Goal: Task Accomplishment & Management: Complete application form

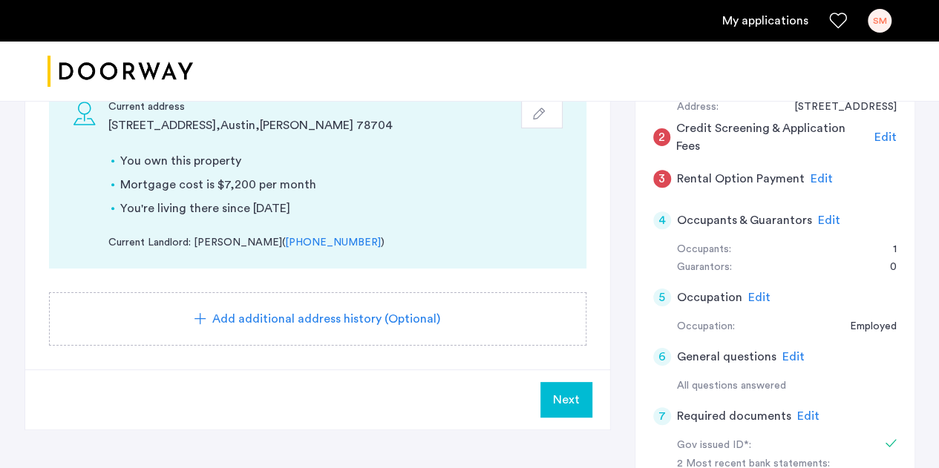
scroll to position [321, 0]
click at [540, 114] on icon "button" at bounding box center [539, 113] width 12 height 12
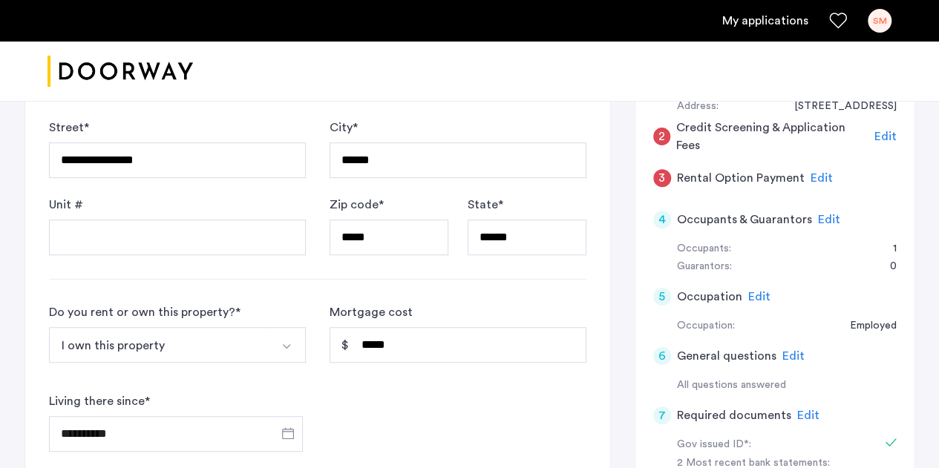
click at [213, 346] on button "I own this property" at bounding box center [160, 345] width 222 height 36
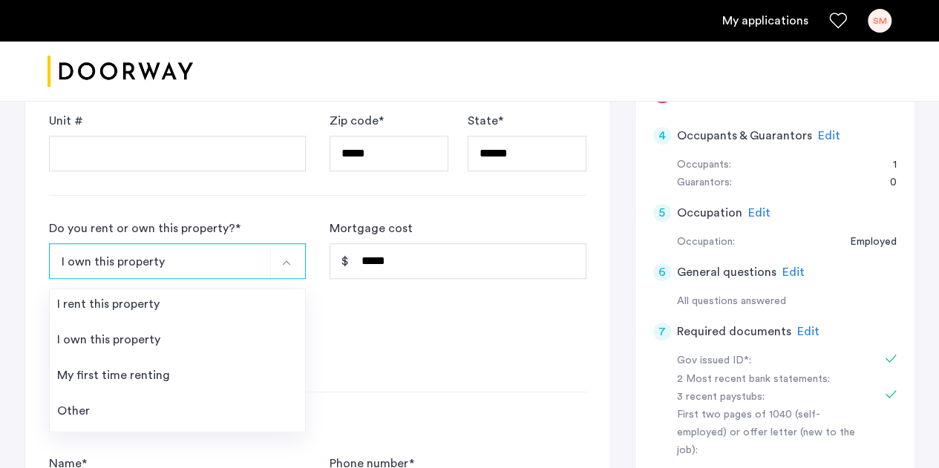
scroll to position [404, 0]
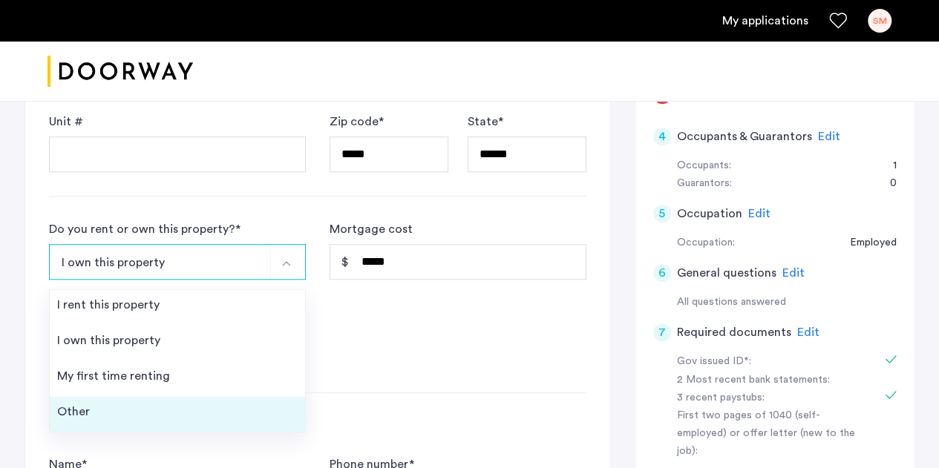
click at [173, 422] on li "Other" at bounding box center [177, 415] width 255 height 36
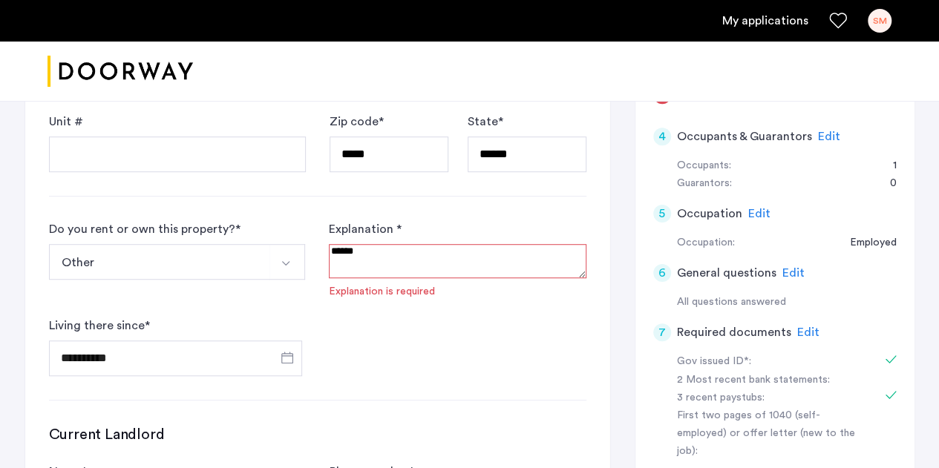
click at [382, 260] on textarea at bounding box center [457, 261] width 257 height 34
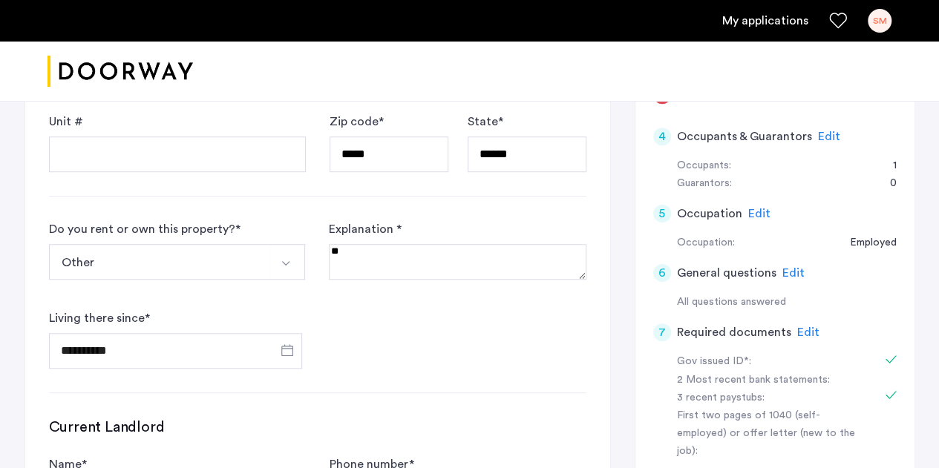
type textarea "*"
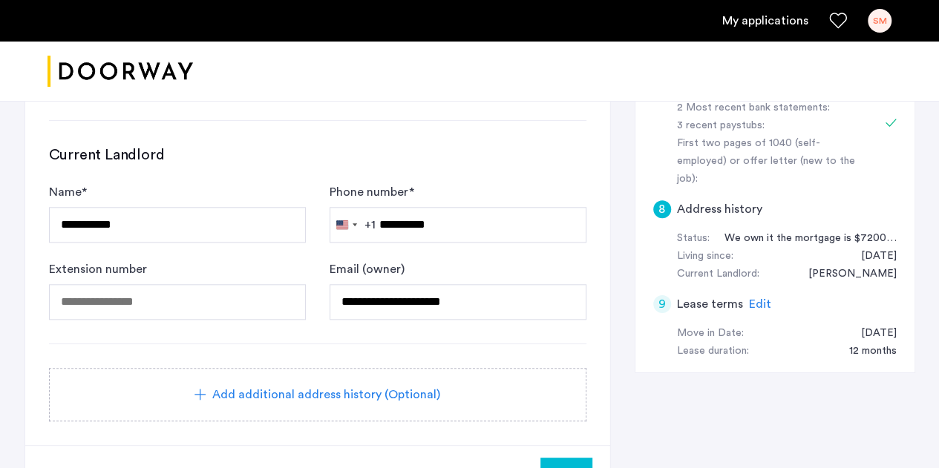
scroll to position [805, 0]
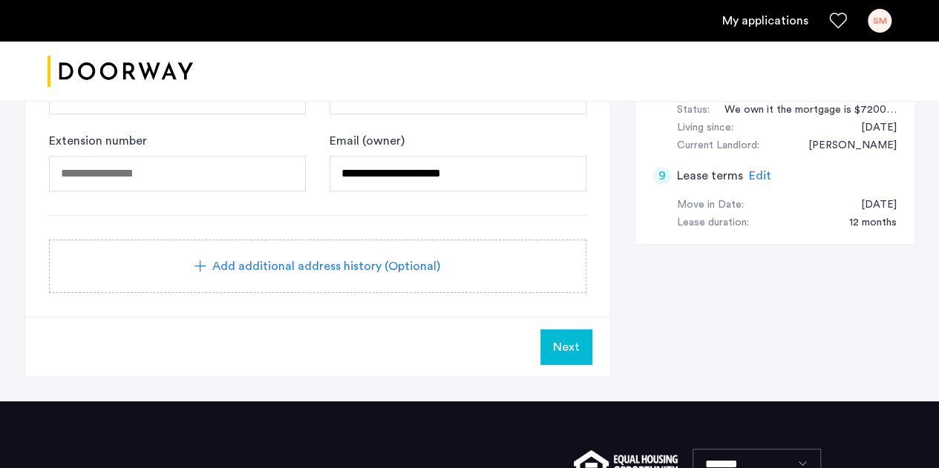
type textarea "**********"
click at [565, 345] on span "Next" at bounding box center [566, 347] width 27 height 18
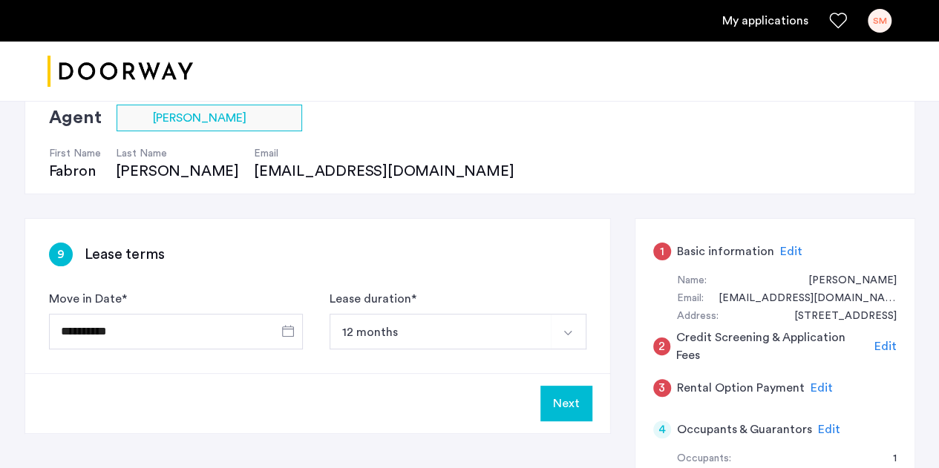
scroll to position [180, 0]
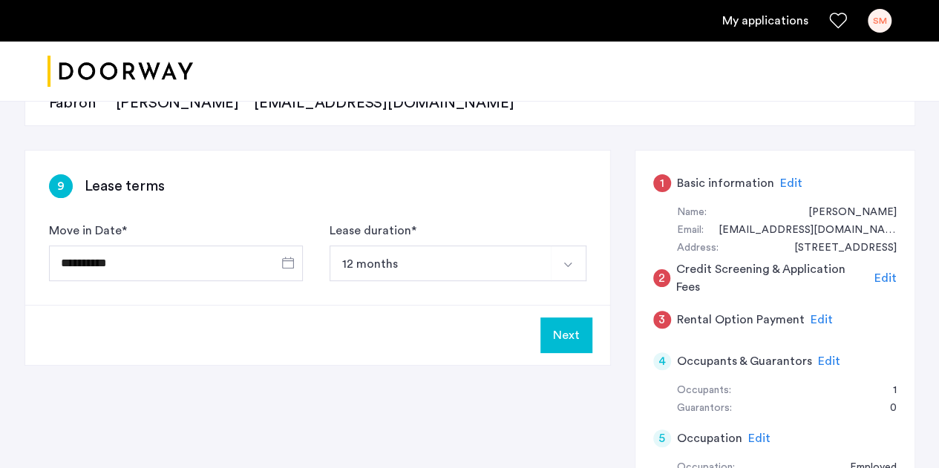
click at [889, 279] on span "Edit" at bounding box center [885, 278] width 22 height 12
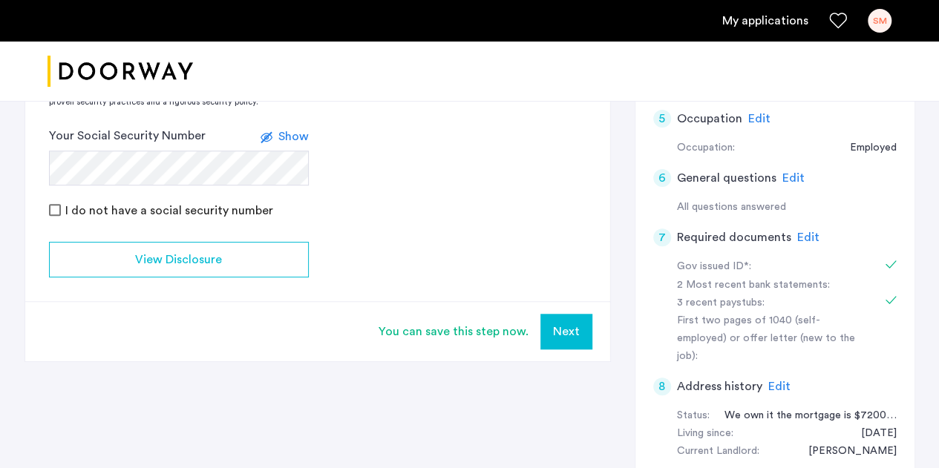
scroll to position [500, 0]
click at [565, 335] on button "Next" at bounding box center [566, 331] width 52 height 36
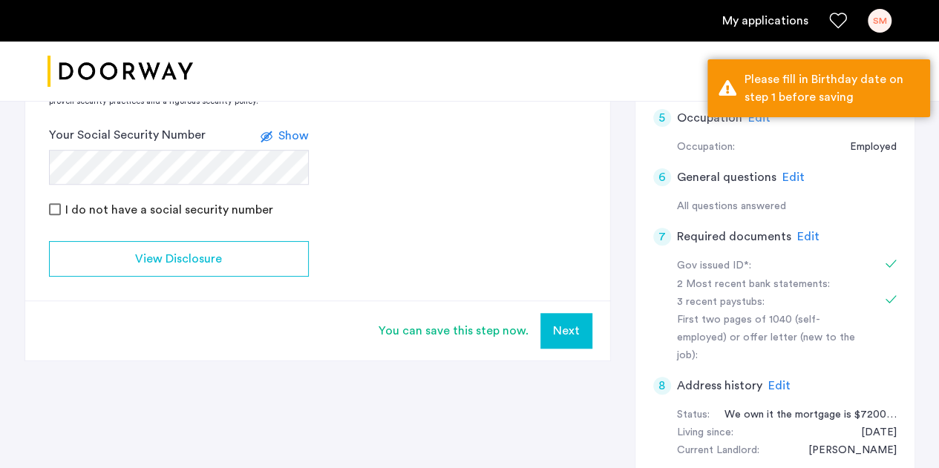
click at [565, 335] on button "Next" at bounding box center [566, 331] width 52 height 36
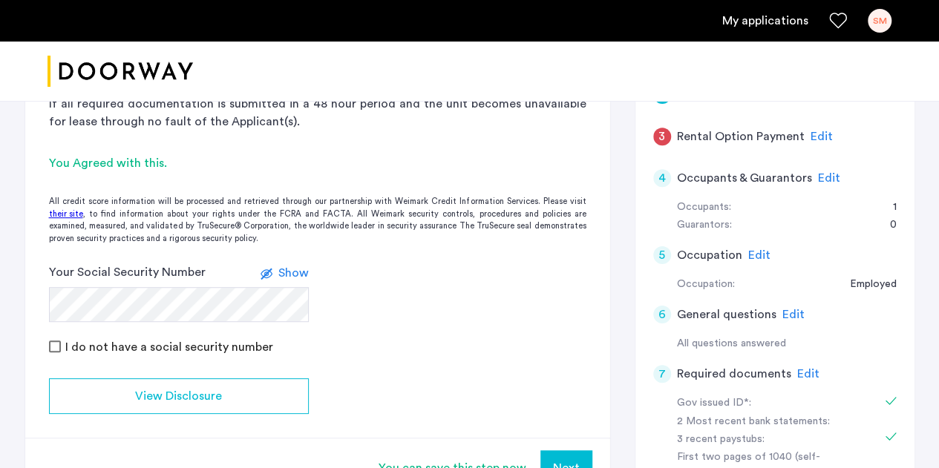
scroll to position [304, 0]
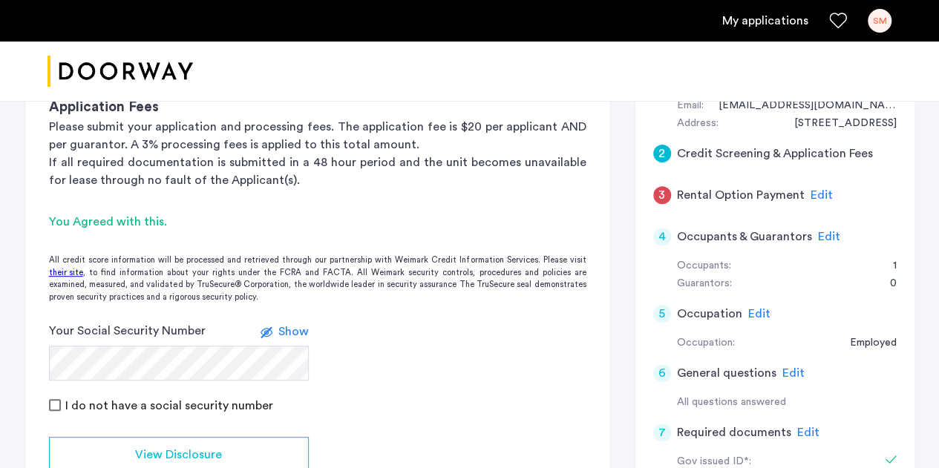
click at [810, 194] on span "Edit" at bounding box center [821, 195] width 22 height 12
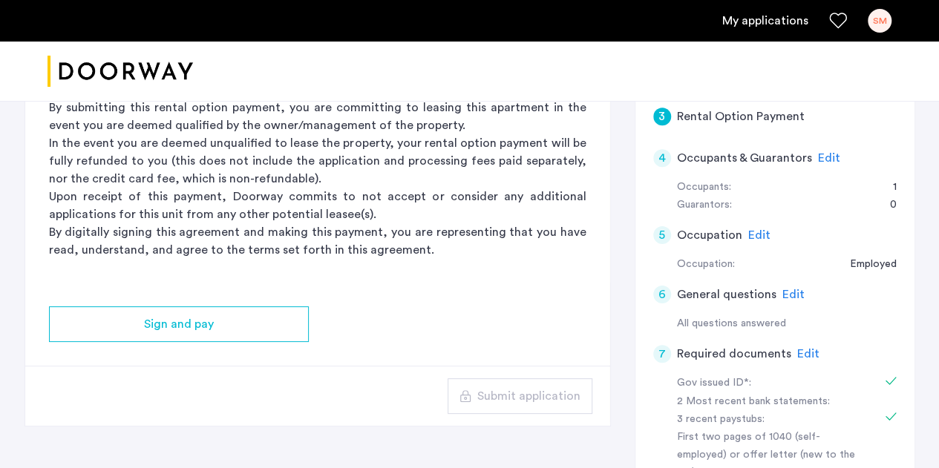
scroll to position [441, 0]
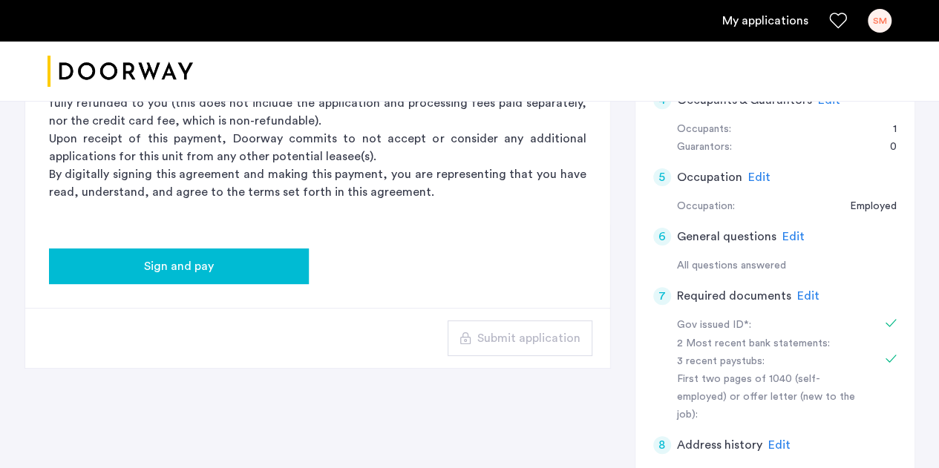
click at [246, 277] on button "Sign and pay" at bounding box center [179, 267] width 260 height 36
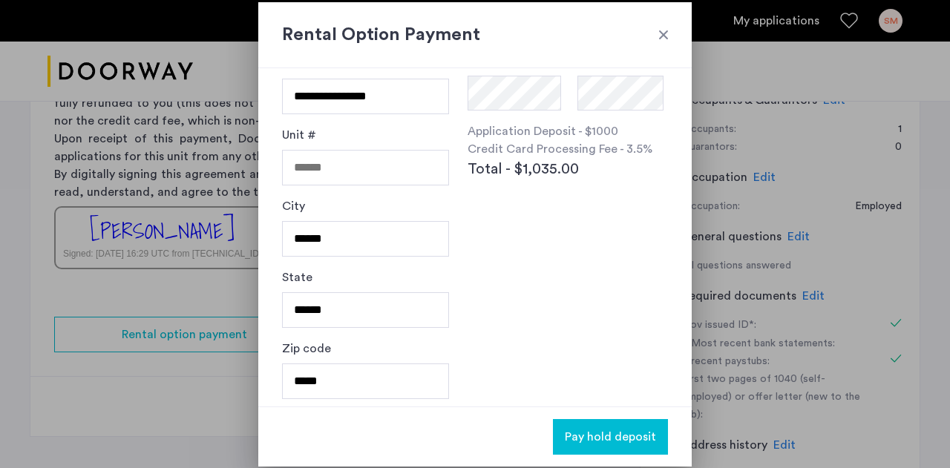
scroll to position [0, 0]
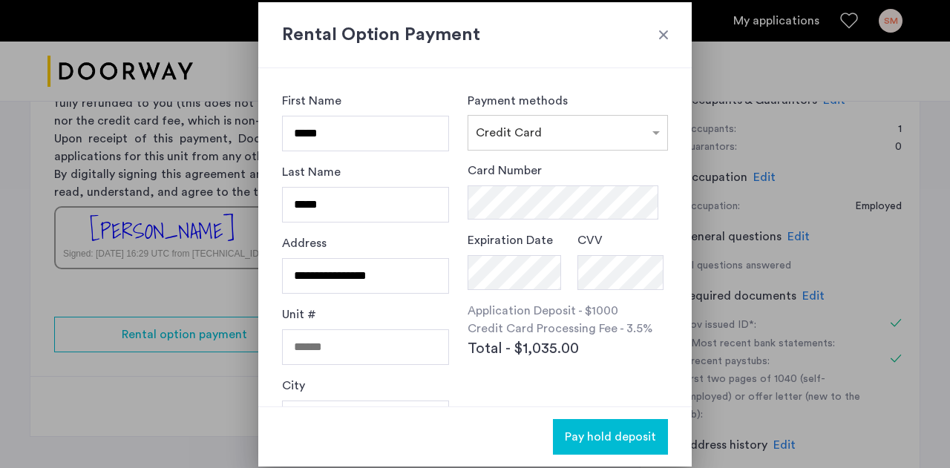
click at [668, 33] on div at bounding box center [663, 34] width 15 height 15
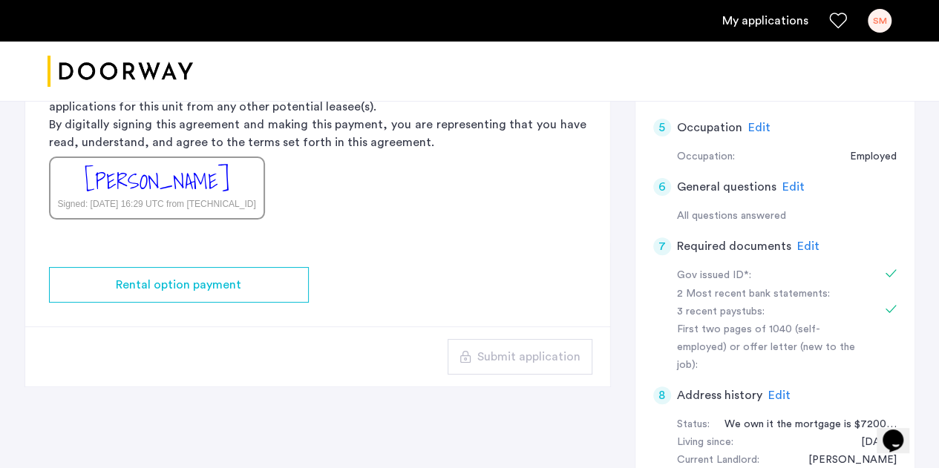
scroll to position [493, 0]
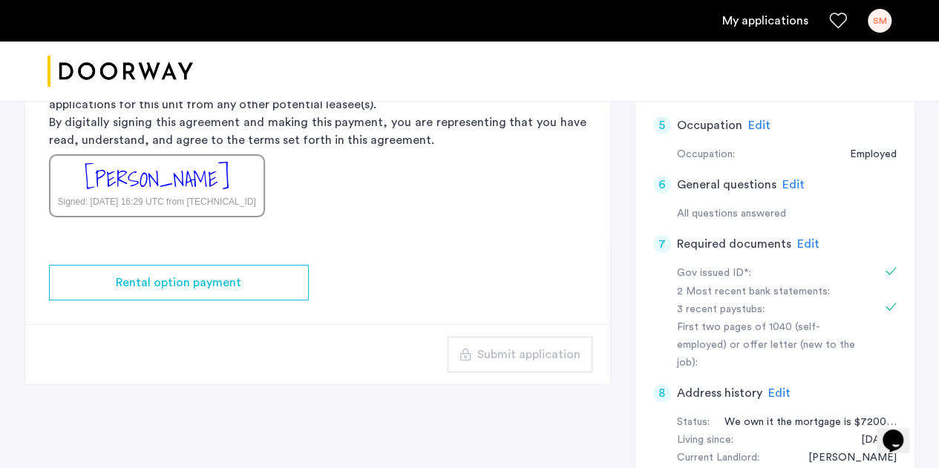
click at [804, 238] on span "Edit" at bounding box center [808, 244] width 22 height 12
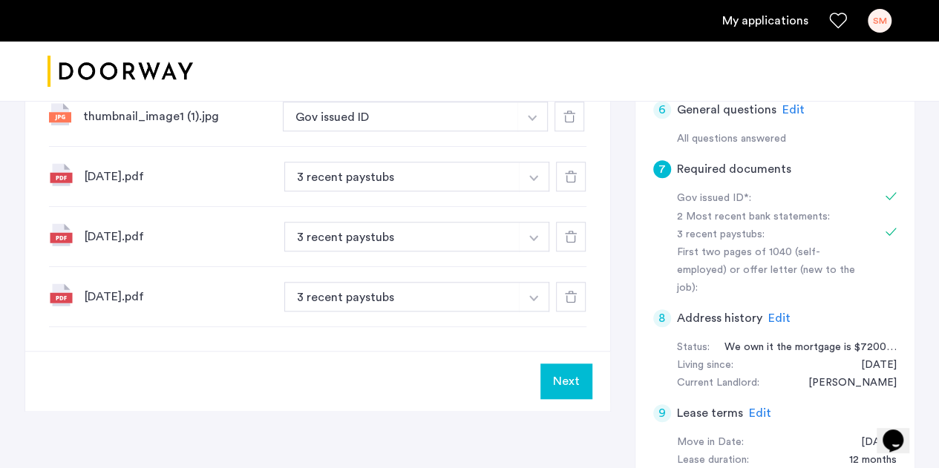
scroll to position [373, 0]
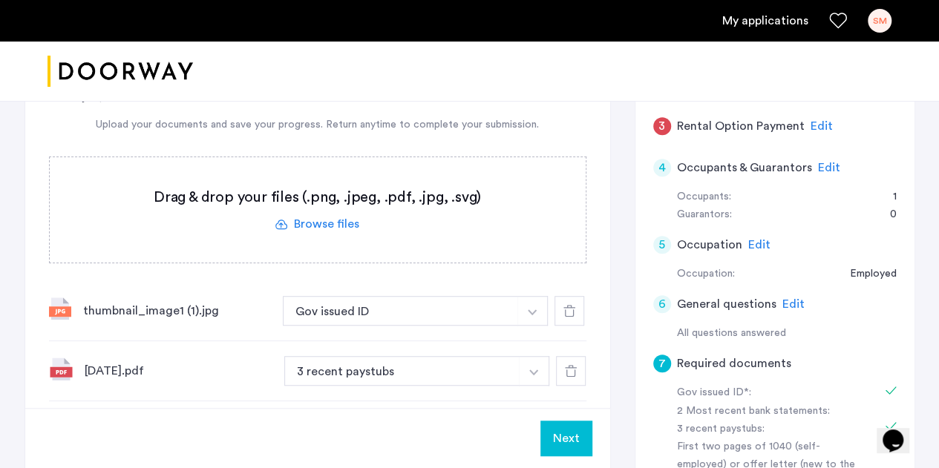
click at [318, 218] on label at bounding box center [318, 209] width 536 height 105
click at [0, 0] on input "file" at bounding box center [0, 0] width 0 height 0
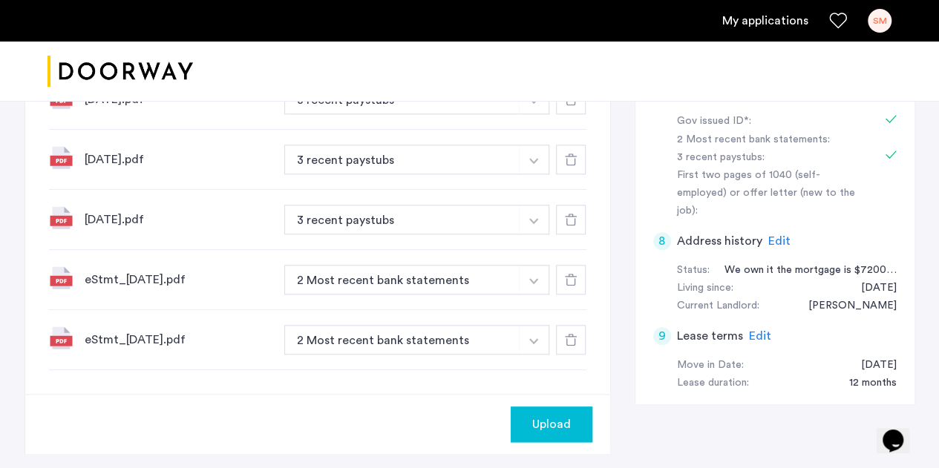
scroll to position [657, 0]
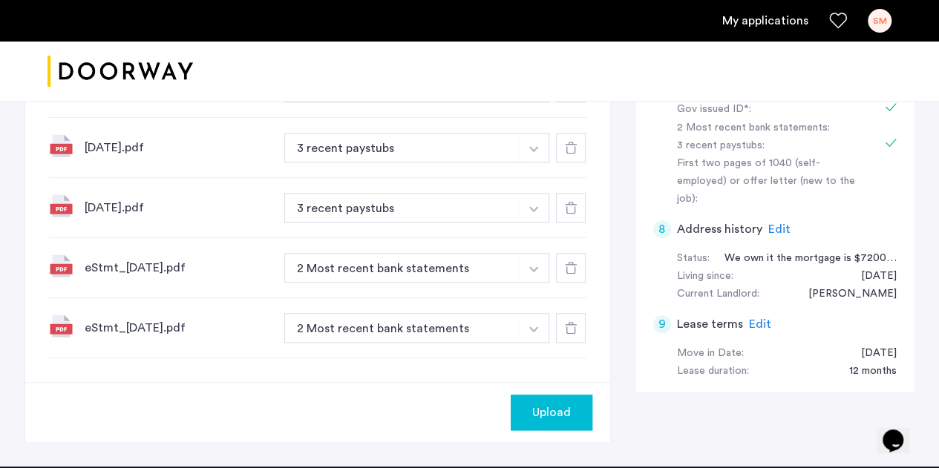
click at [548, 404] on span "Upload" at bounding box center [551, 413] width 39 height 18
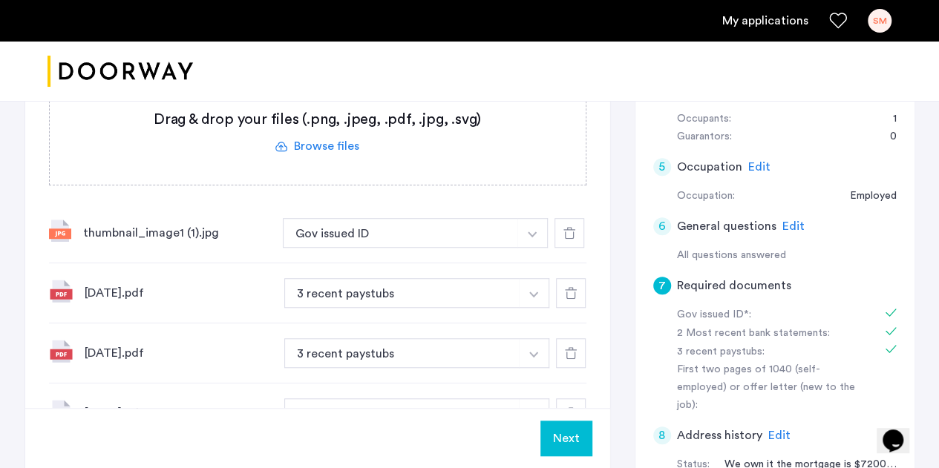
scroll to position [462, 0]
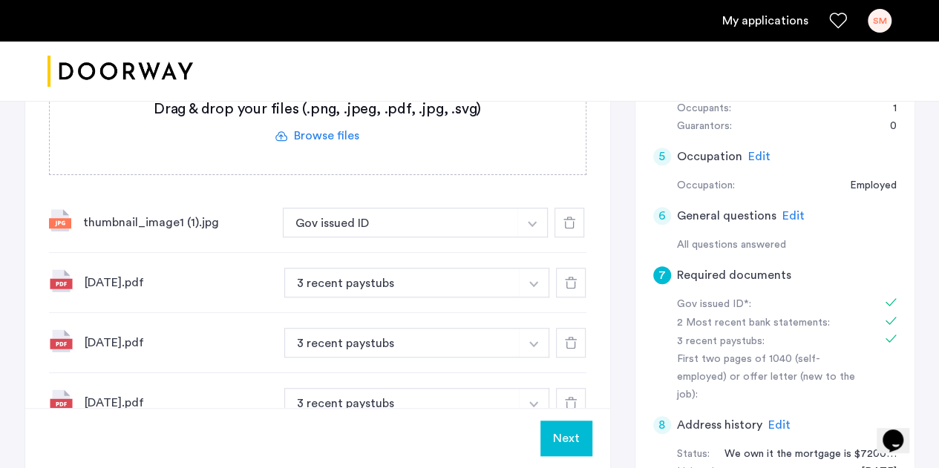
click at [557, 448] on button "Next" at bounding box center [566, 439] width 52 height 36
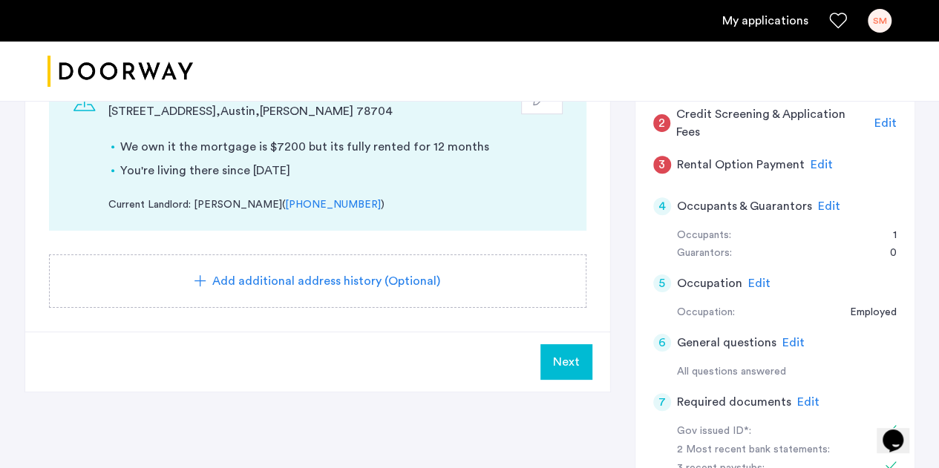
scroll to position [338, 0]
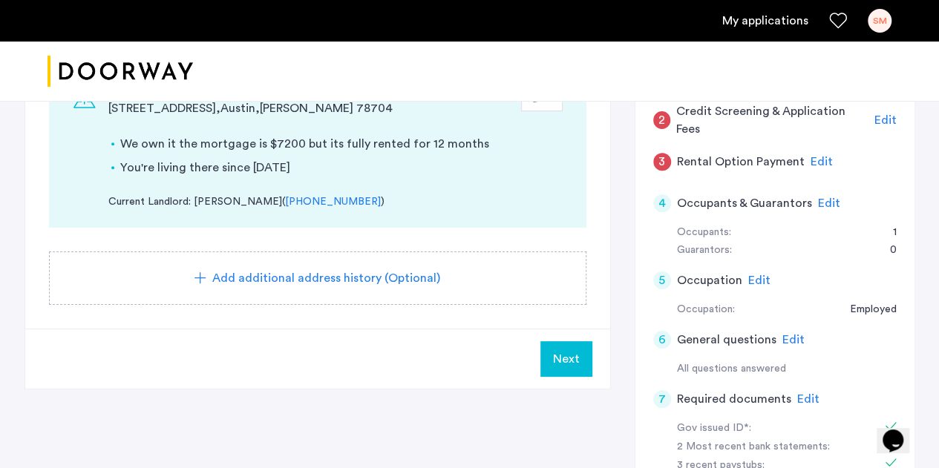
click at [568, 350] on span "Next" at bounding box center [566, 359] width 27 height 18
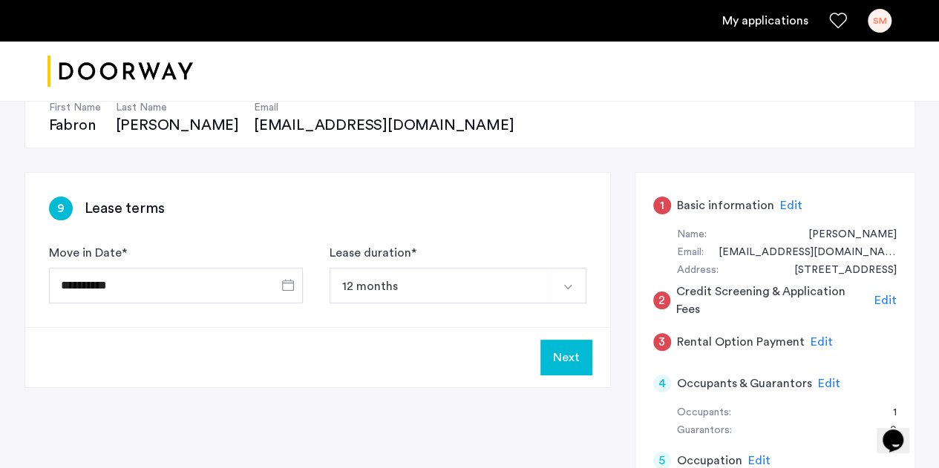
scroll to position [163, 0]
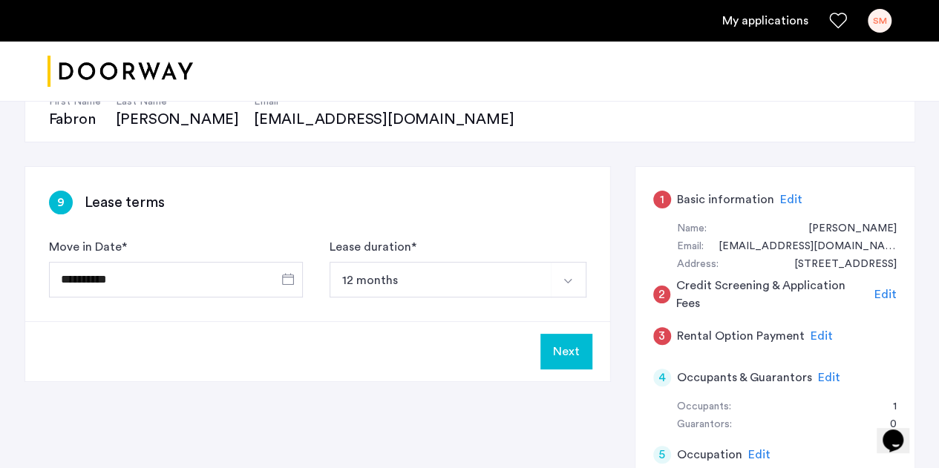
click at [571, 344] on button "Next" at bounding box center [566, 352] width 52 height 36
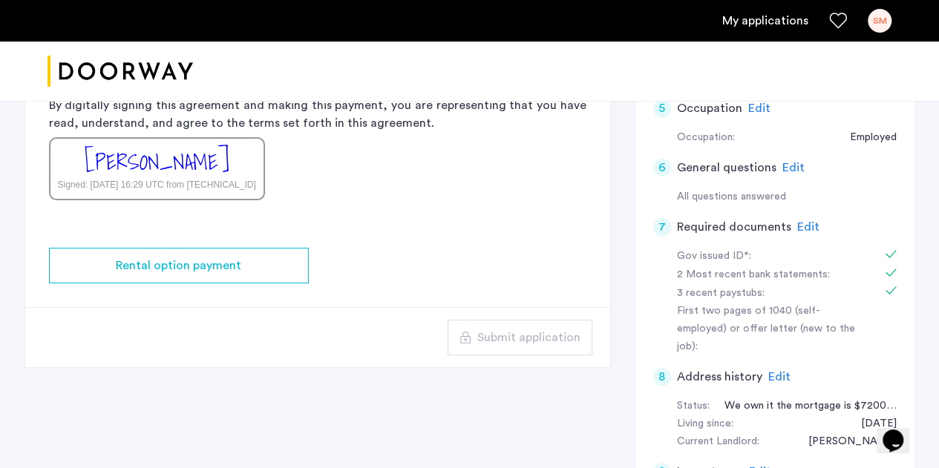
scroll to position [509, 0]
click at [190, 206] on div "Rental Option Payment Doorway is a duly licensed real estate brokerage in the S…" at bounding box center [317, 58] width 585 height 332
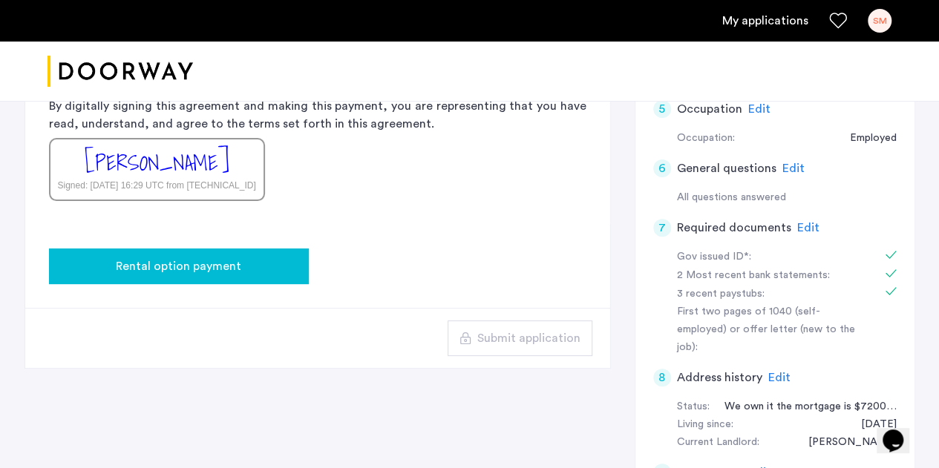
click at [188, 254] on button "Rental option payment" at bounding box center [179, 267] width 260 height 36
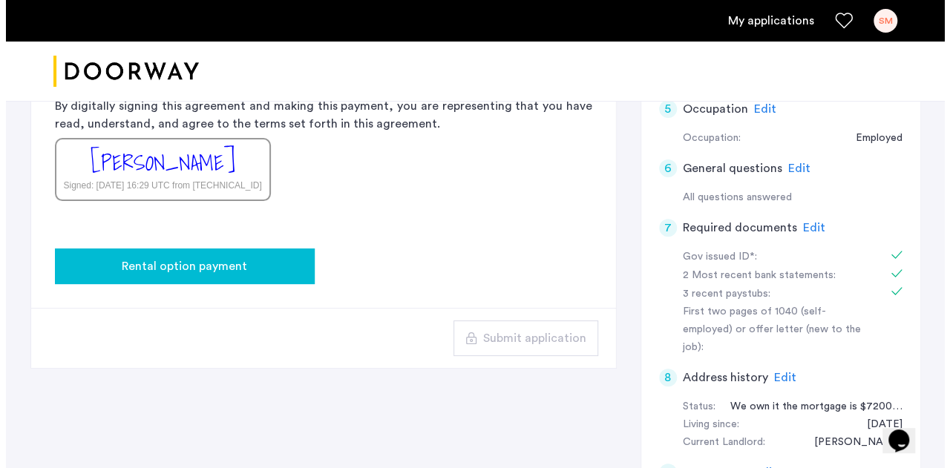
scroll to position [0, 0]
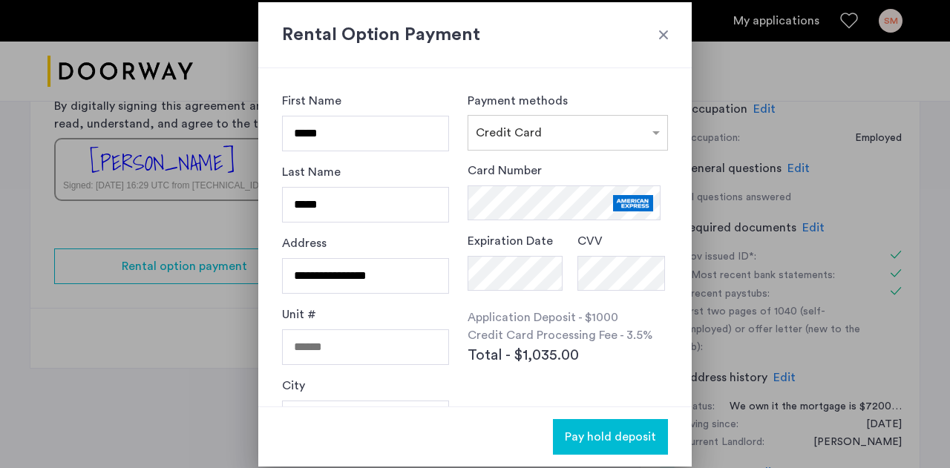
click at [371, 254] on div "**********" at bounding box center [365, 269] width 167 height 71
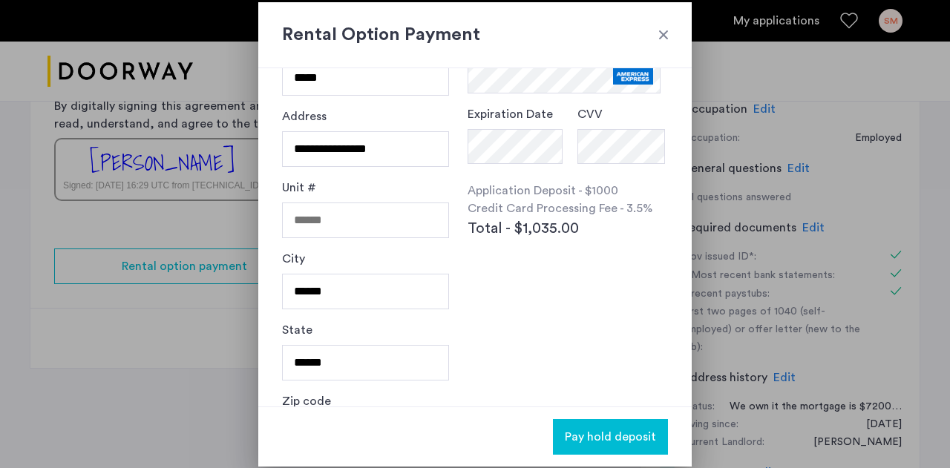
scroll to position [180, 0]
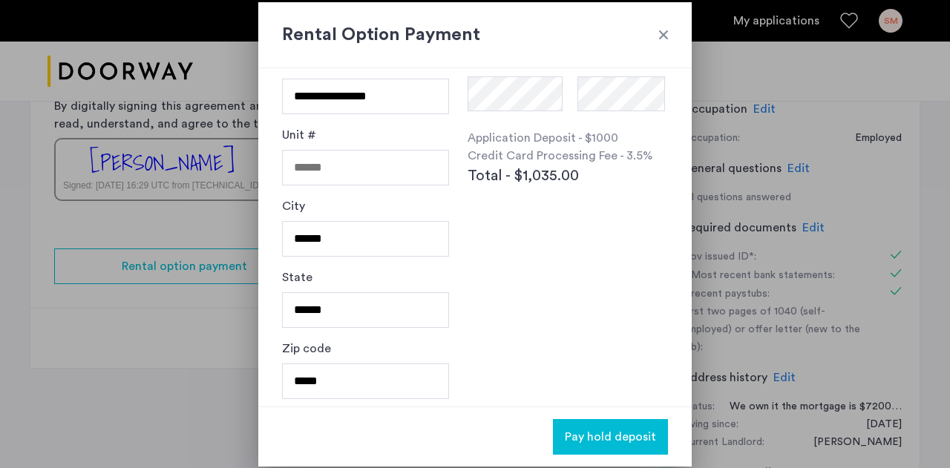
click at [603, 446] on button "Pay hold deposit" at bounding box center [610, 437] width 115 height 36
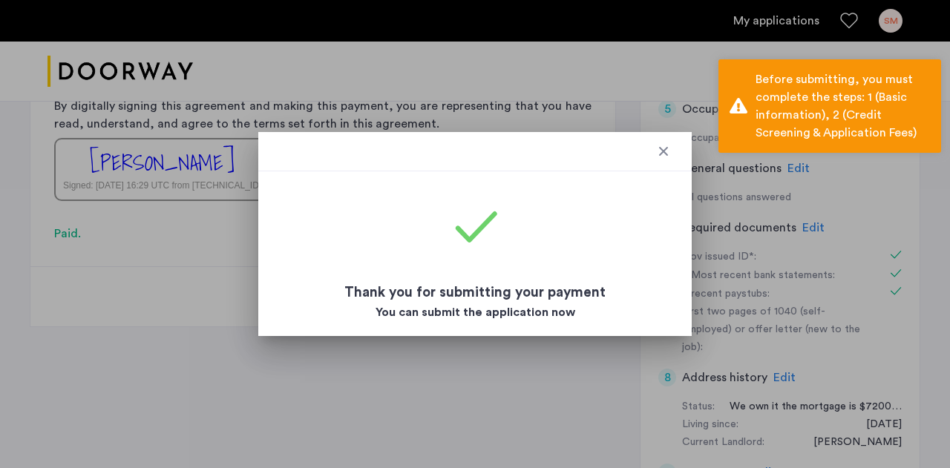
click at [813, 313] on div at bounding box center [475, 234] width 950 height 468
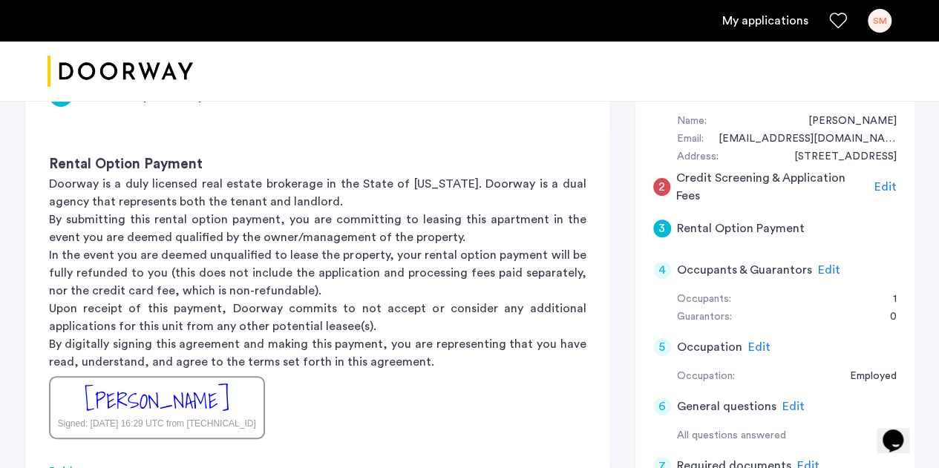
scroll to position [223, 0]
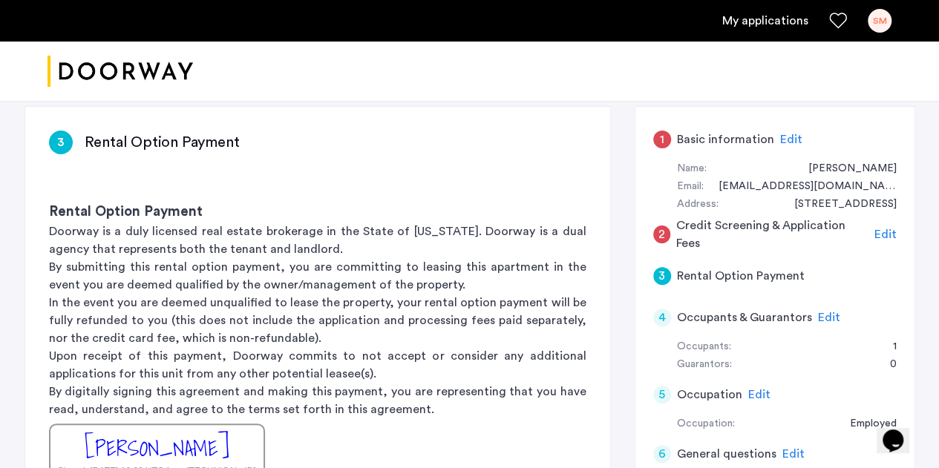
click at [784, 139] on span "Edit" at bounding box center [791, 140] width 22 height 12
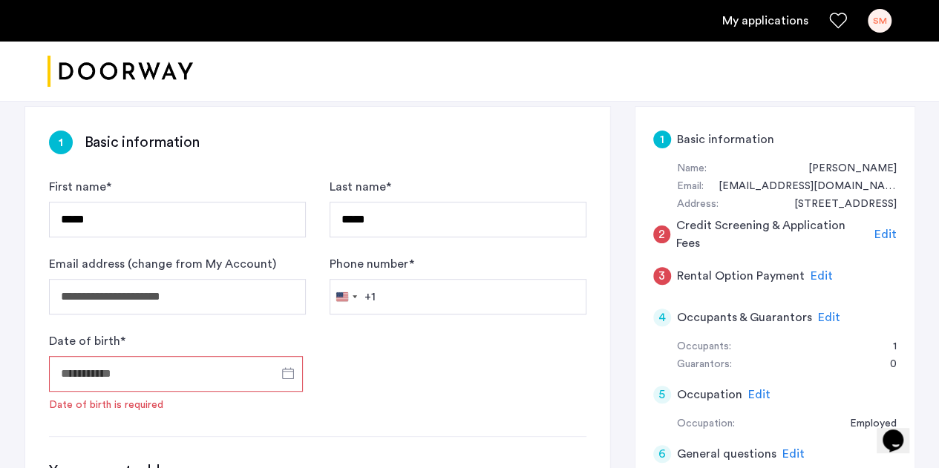
scroll to position [338, 0]
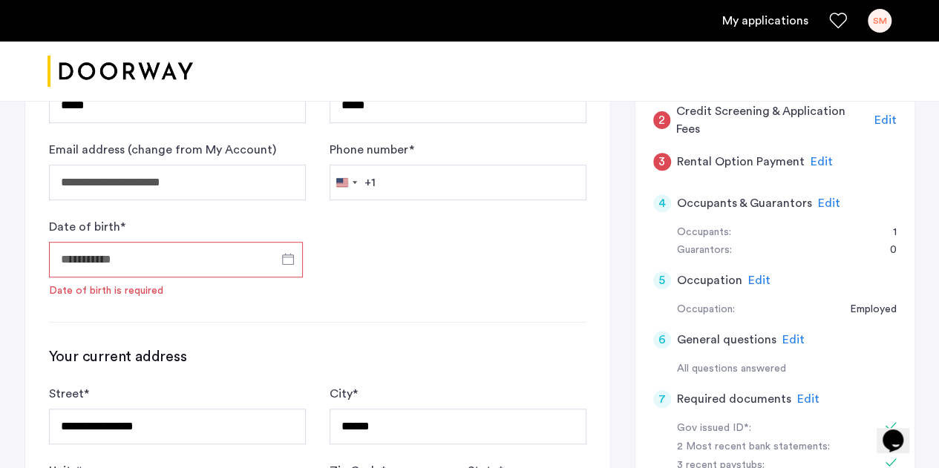
click at [186, 258] on input "Date of birth *" at bounding box center [176, 260] width 254 height 36
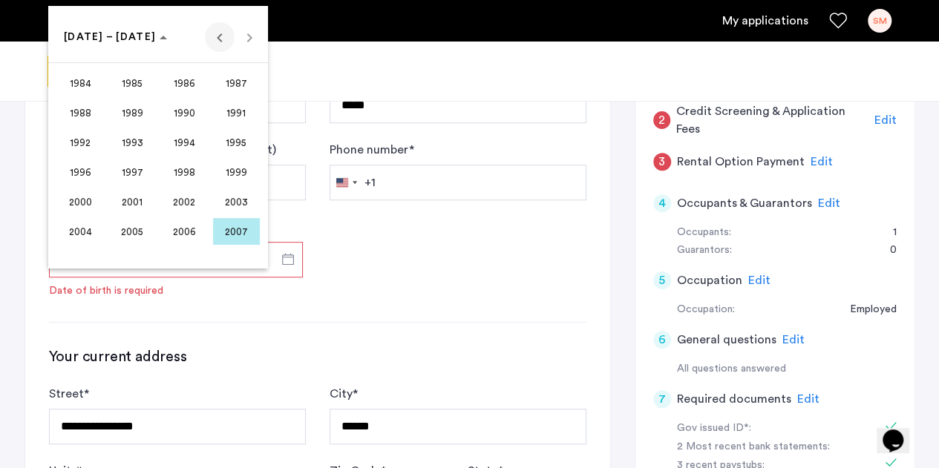
click at [214, 39] on span "Previous 24 years" at bounding box center [220, 37] width 30 height 30
click at [144, 231] on span "1981" at bounding box center [132, 231] width 47 height 27
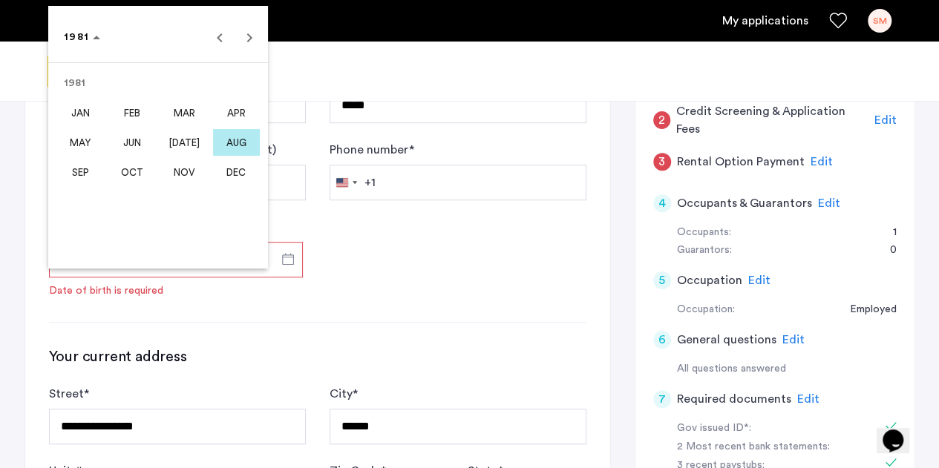
click at [174, 109] on span "MAR" at bounding box center [184, 112] width 47 height 27
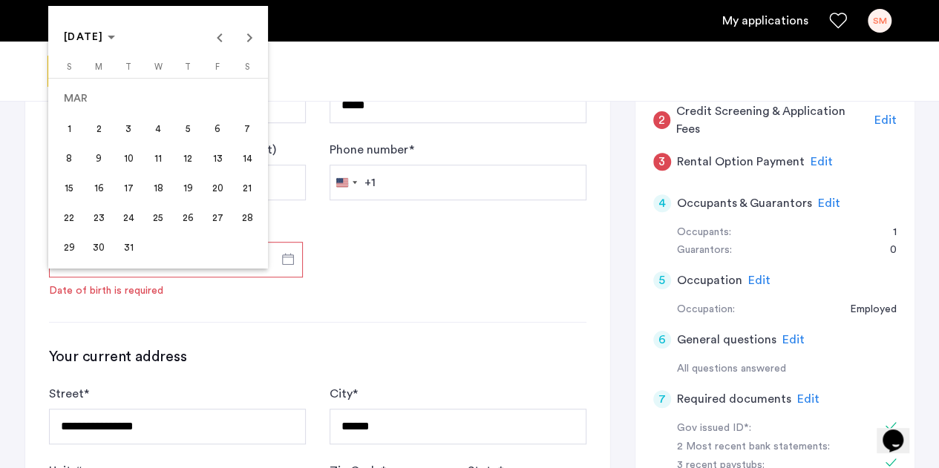
click at [224, 123] on span "6" at bounding box center [217, 128] width 27 height 27
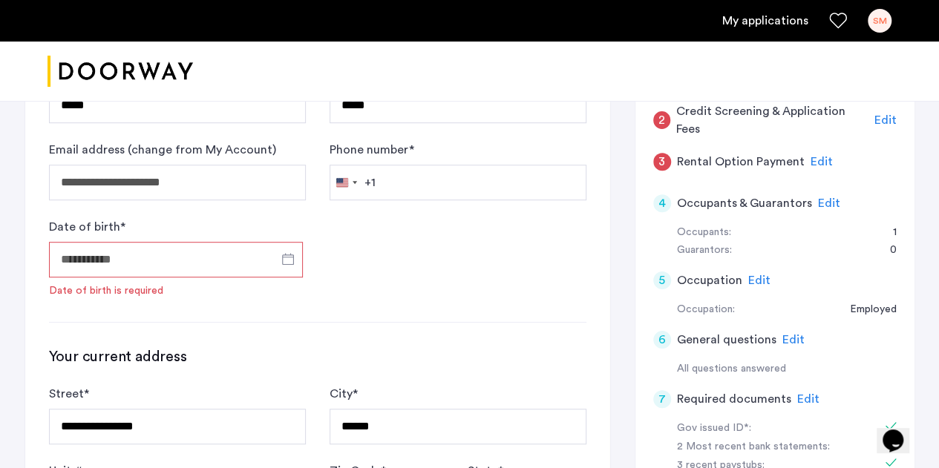
type input "**********"
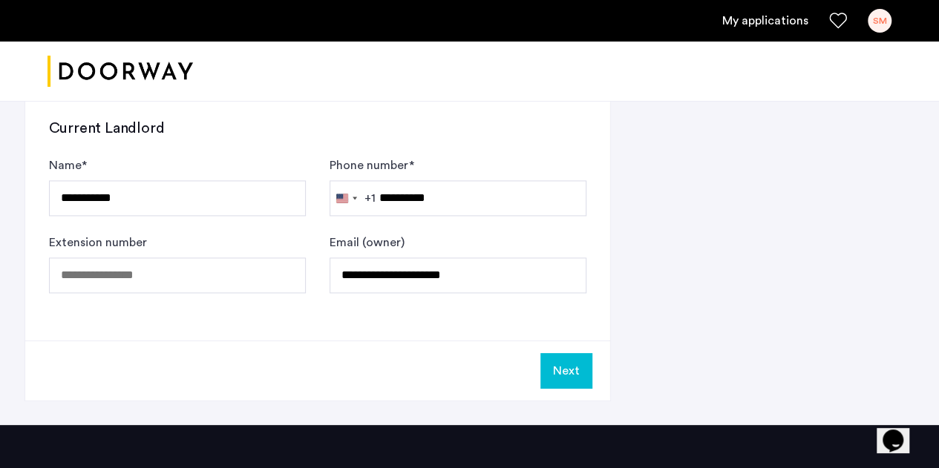
scroll to position [972, 0]
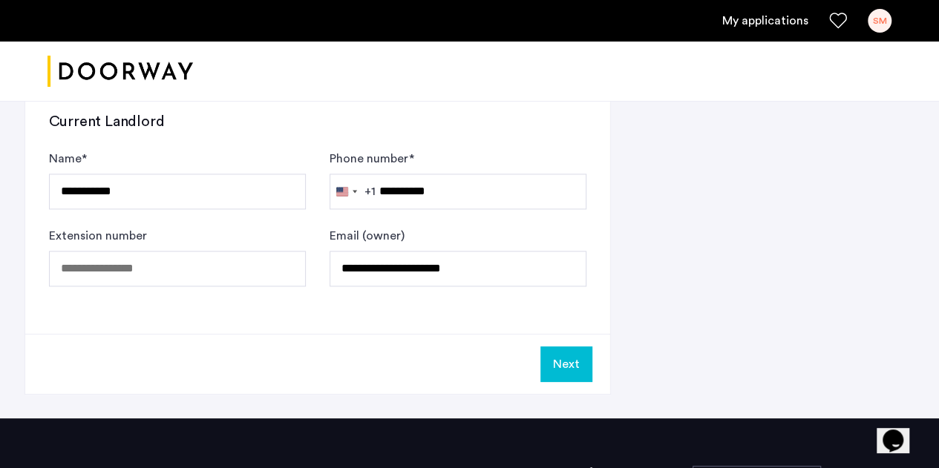
click at [564, 361] on button "Next" at bounding box center [566, 365] width 52 height 36
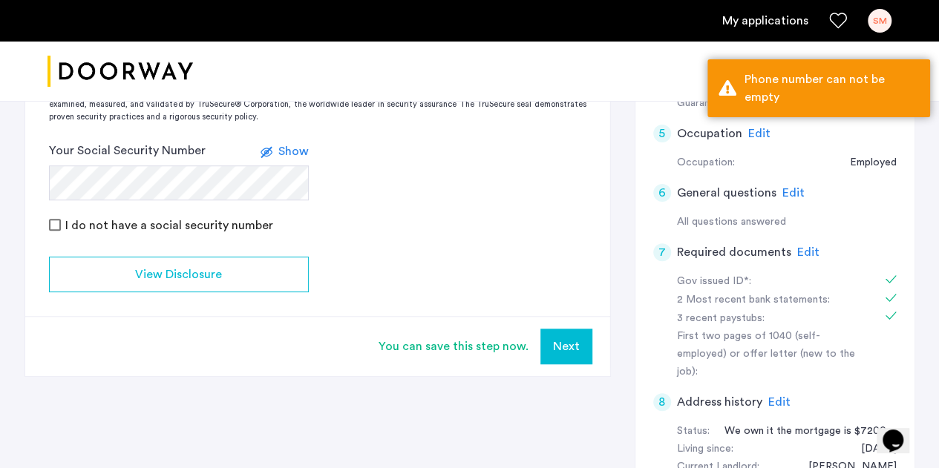
scroll to position [488, 0]
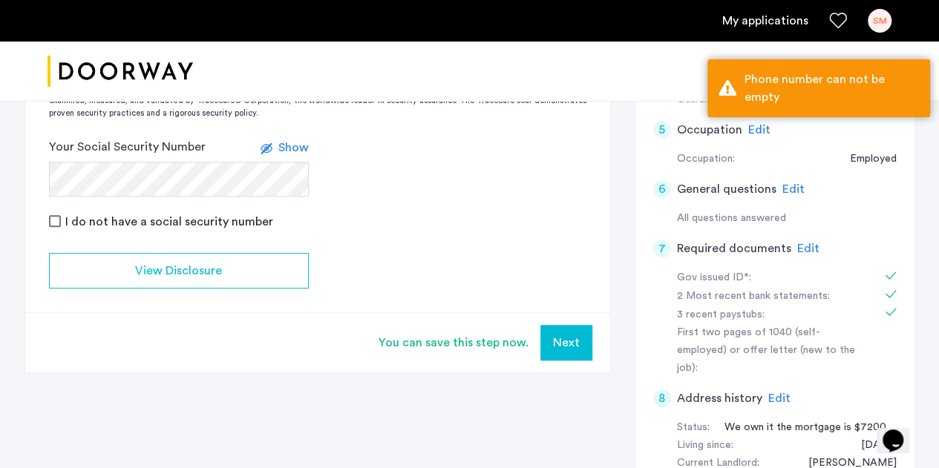
click at [577, 338] on button "Next" at bounding box center [566, 343] width 52 height 36
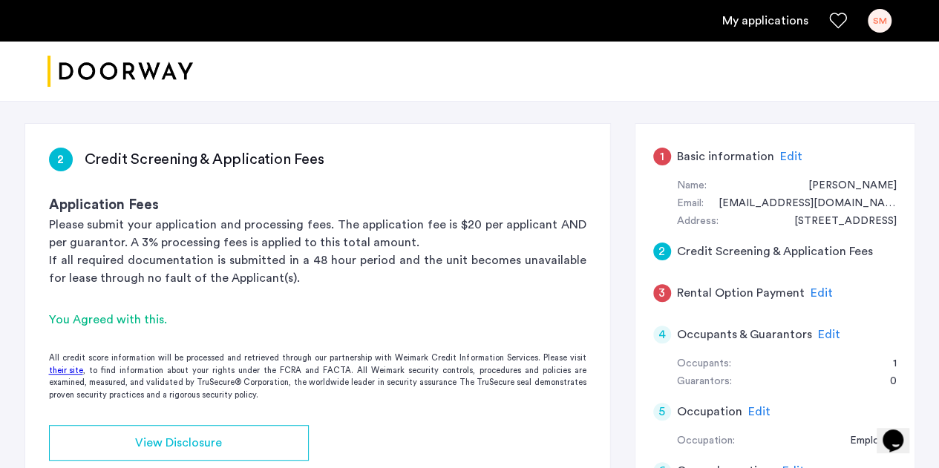
scroll to position [206, 0]
click at [788, 157] on span "Edit" at bounding box center [791, 157] width 22 height 12
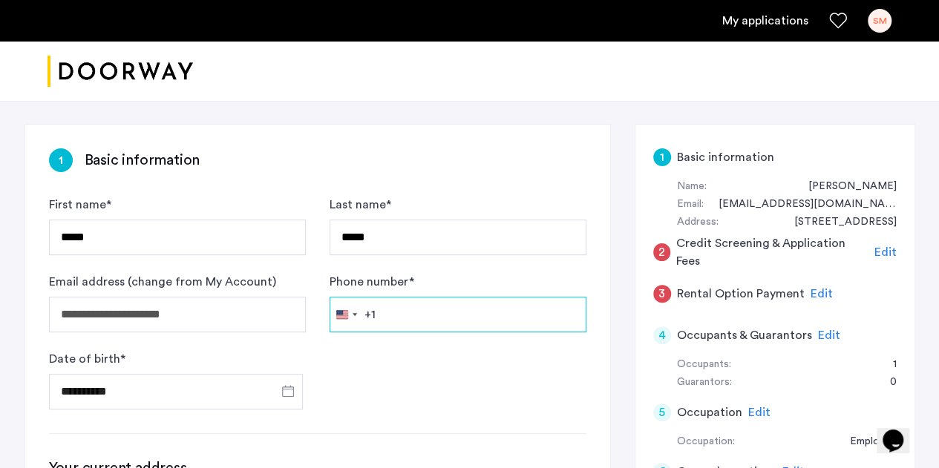
click at [400, 318] on input "Phone number *" at bounding box center [457, 315] width 257 height 36
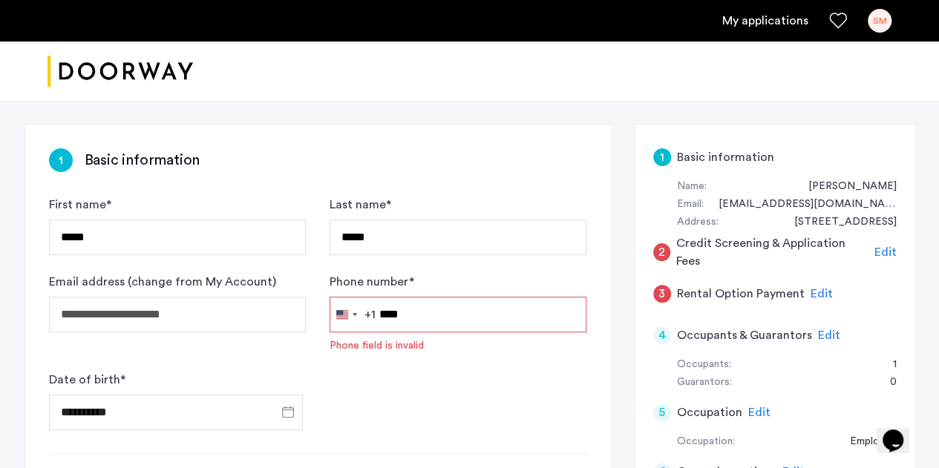
type input "*****"
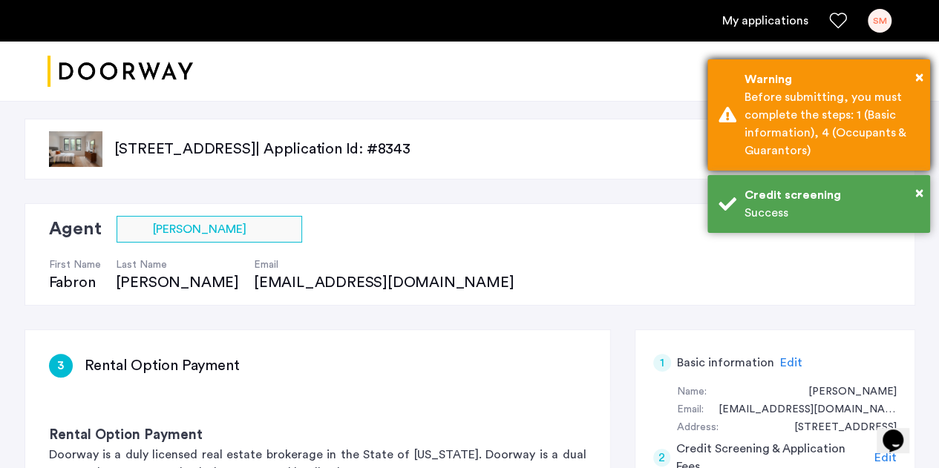
click at [923, 72] on div "× Warning Before submitting, you must complete the steps: 1 (Basic information)…" at bounding box center [818, 114] width 223 height 111
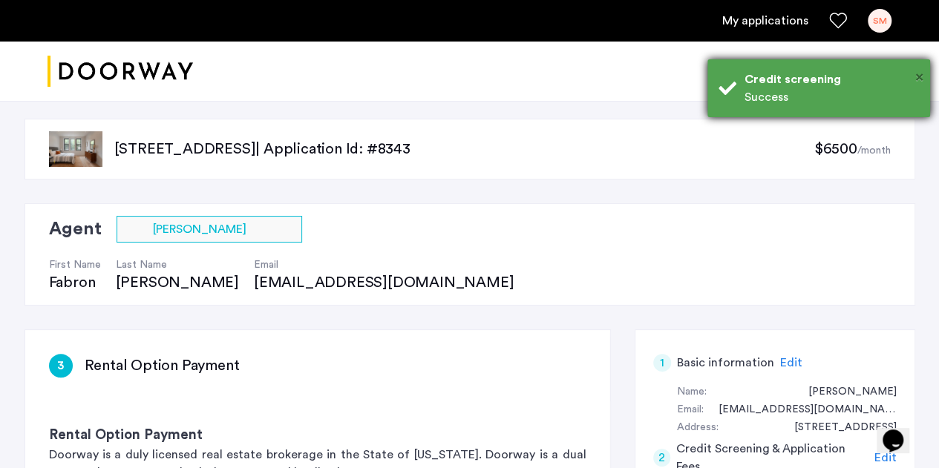
click at [919, 76] on span "×" at bounding box center [919, 77] width 8 height 15
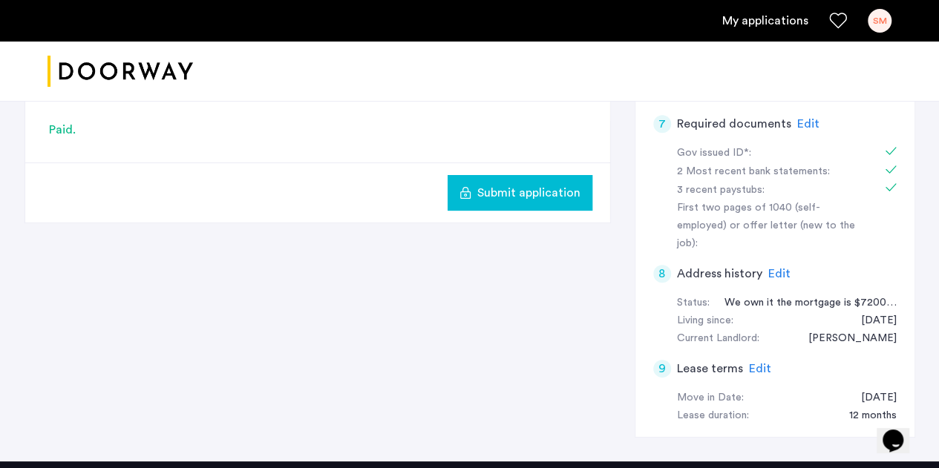
scroll to position [614, 0]
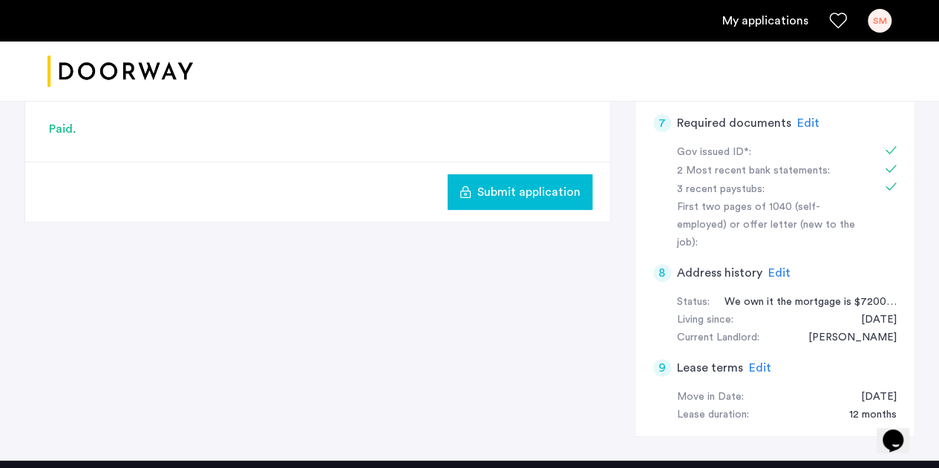
click at [543, 194] on span "Submit application" at bounding box center [528, 192] width 103 height 18
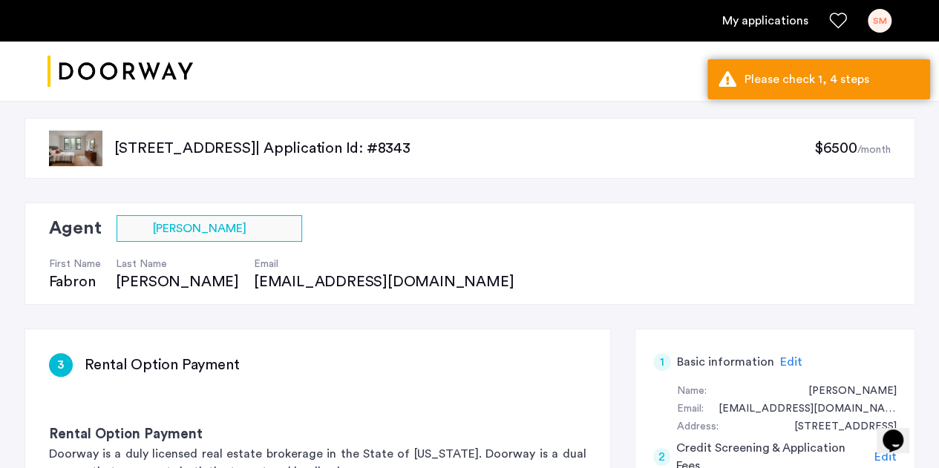
scroll to position [0, 0]
click at [790, 354] on div "Edit" at bounding box center [791, 363] width 22 height 18
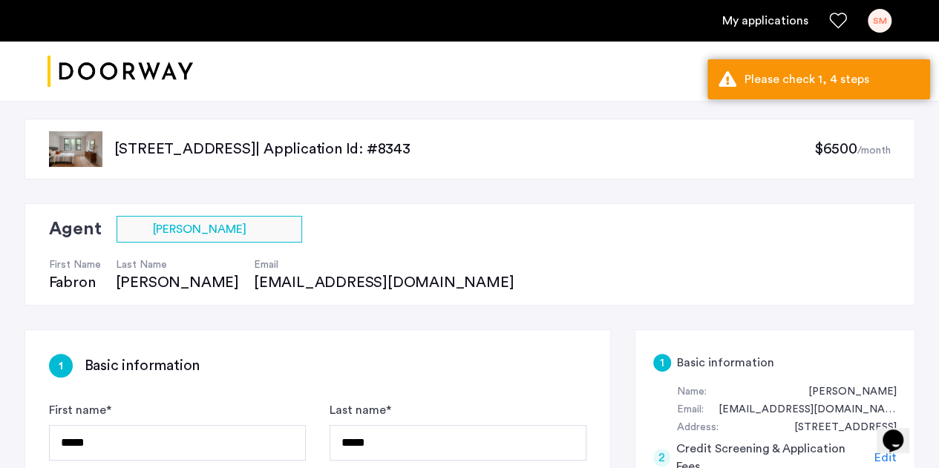
scroll to position [301, 0]
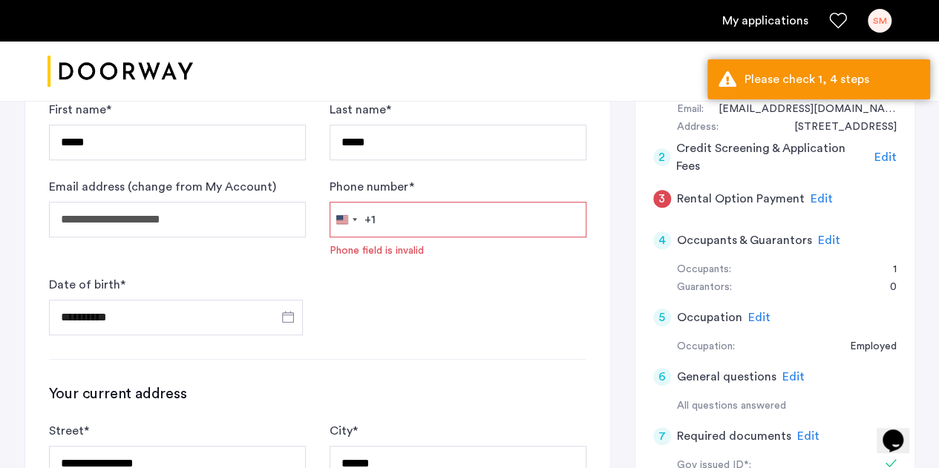
click at [416, 211] on input "Phone number *" at bounding box center [457, 220] width 257 height 36
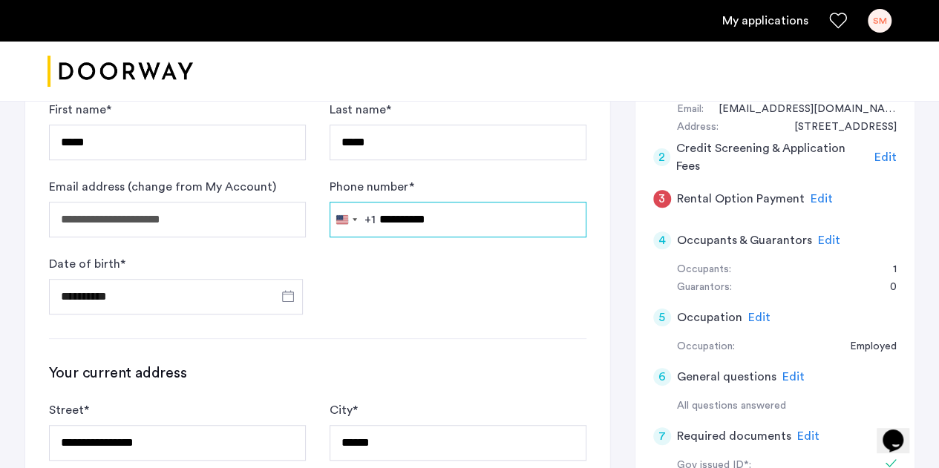
type input "**********"
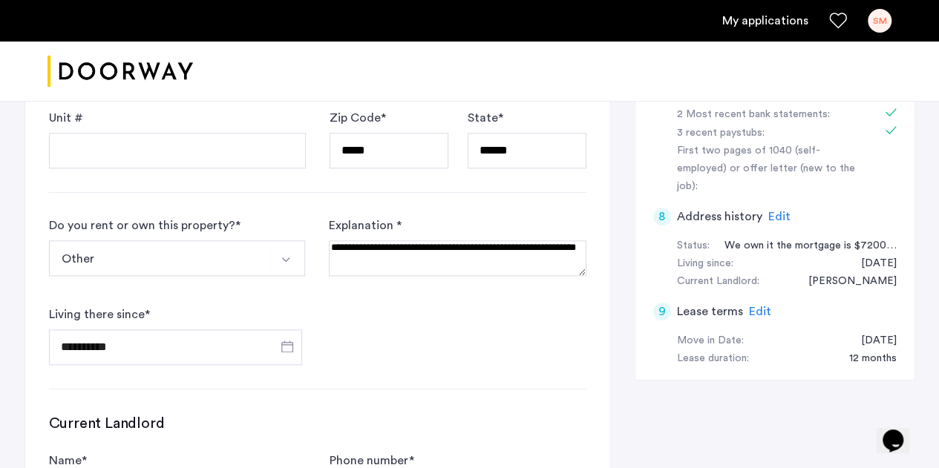
scroll to position [953, 0]
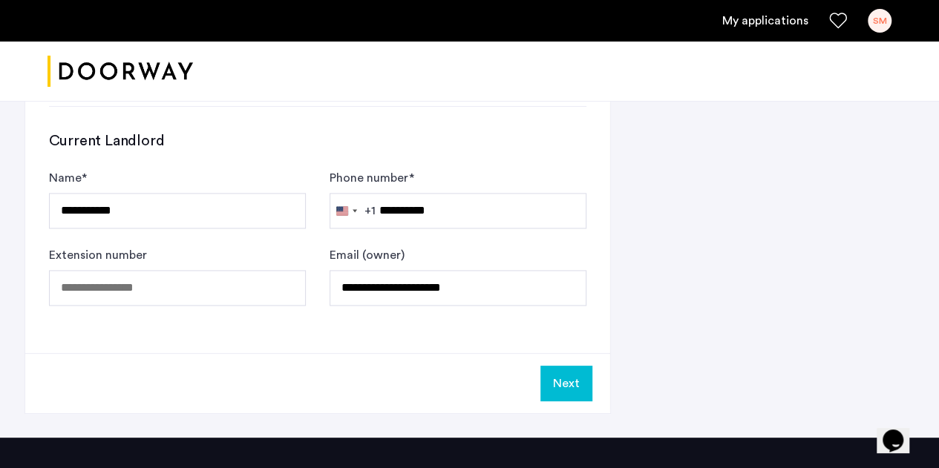
click at [571, 374] on button "Next" at bounding box center [566, 384] width 52 height 36
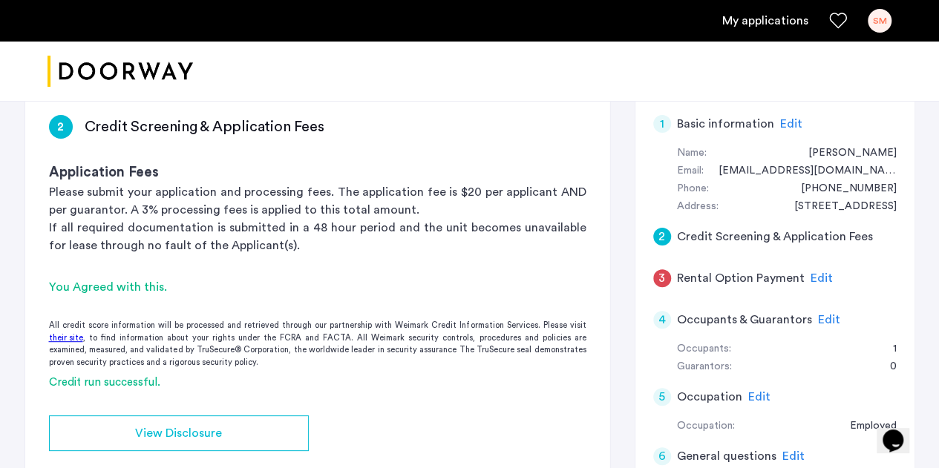
scroll to position [242, 0]
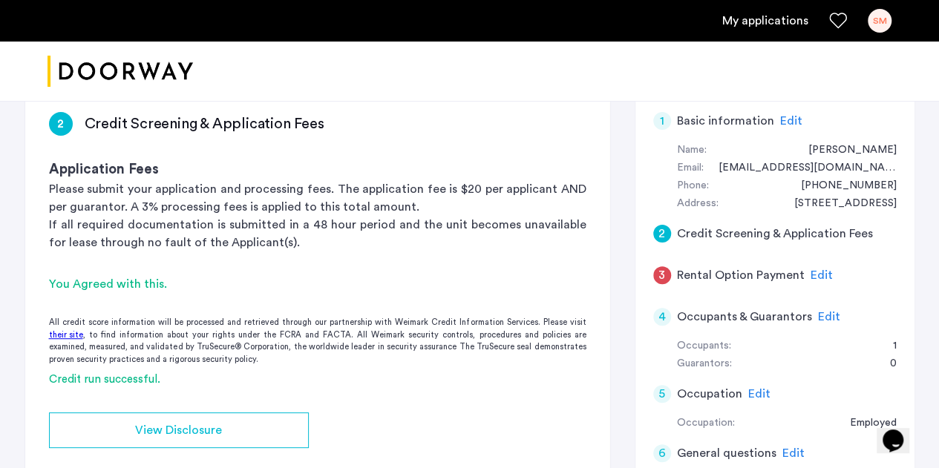
click at [821, 308] on div "Edit" at bounding box center [829, 317] width 22 height 18
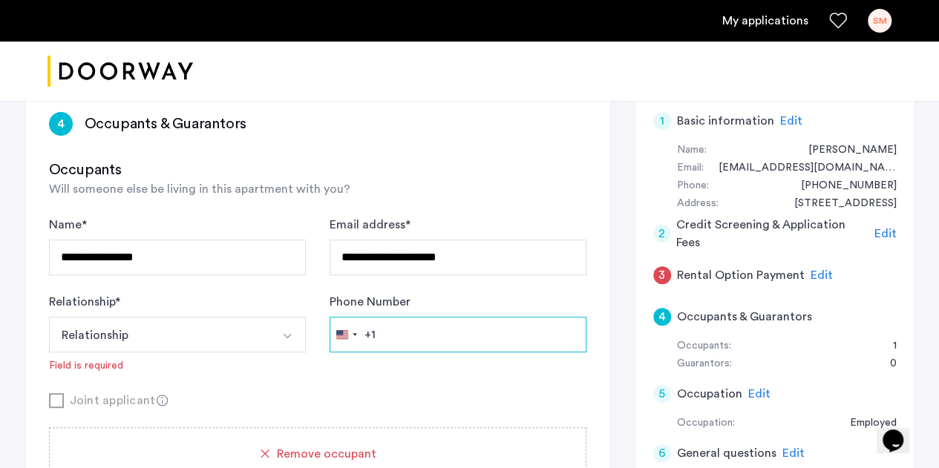
click at [440, 333] on input "Phone Number" at bounding box center [457, 335] width 257 height 36
type input "**********"
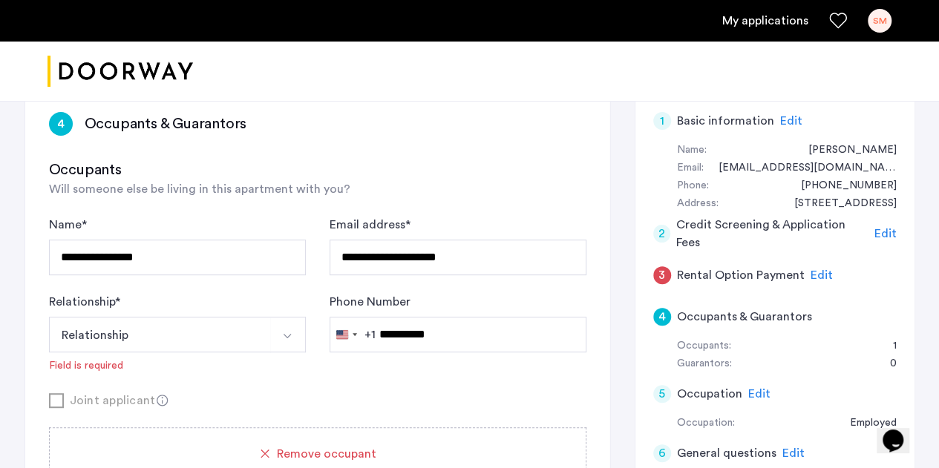
click at [212, 329] on button "Relationship" at bounding box center [160, 335] width 222 height 36
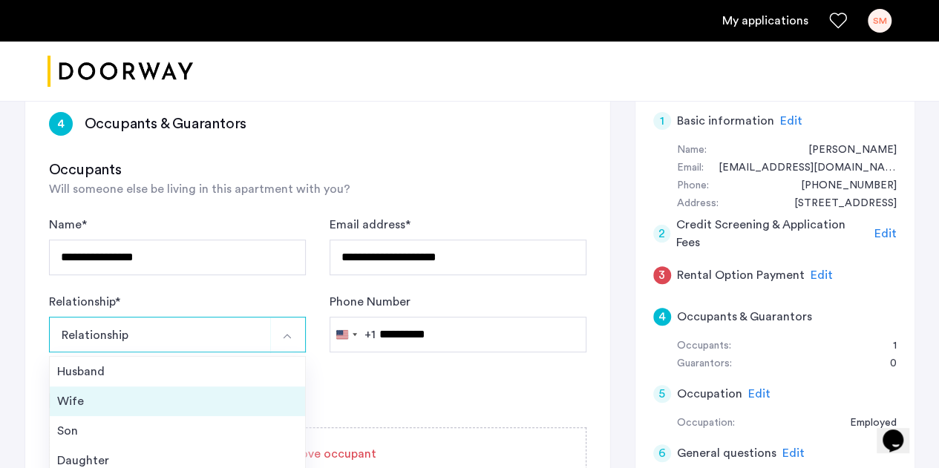
click at [177, 394] on div "Wife" at bounding box center [177, 402] width 240 height 18
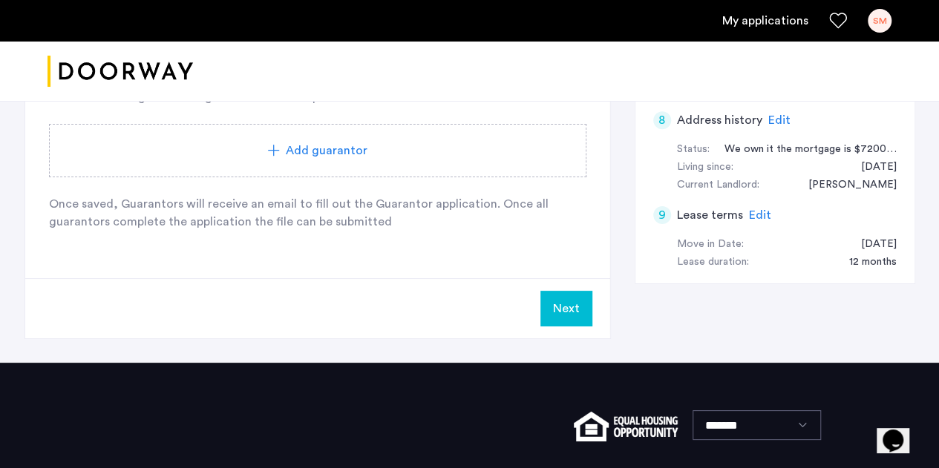
scroll to position [789, 0]
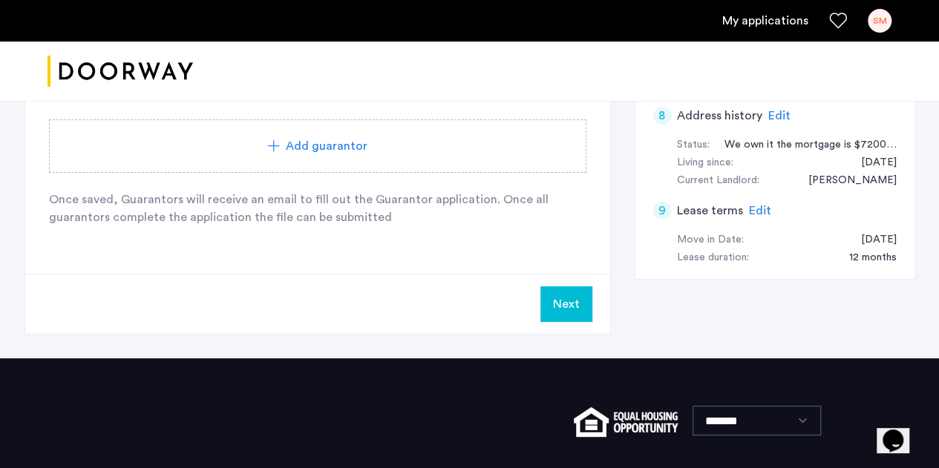
click at [559, 297] on button "Next" at bounding box center [566, 304] width 52 height 36
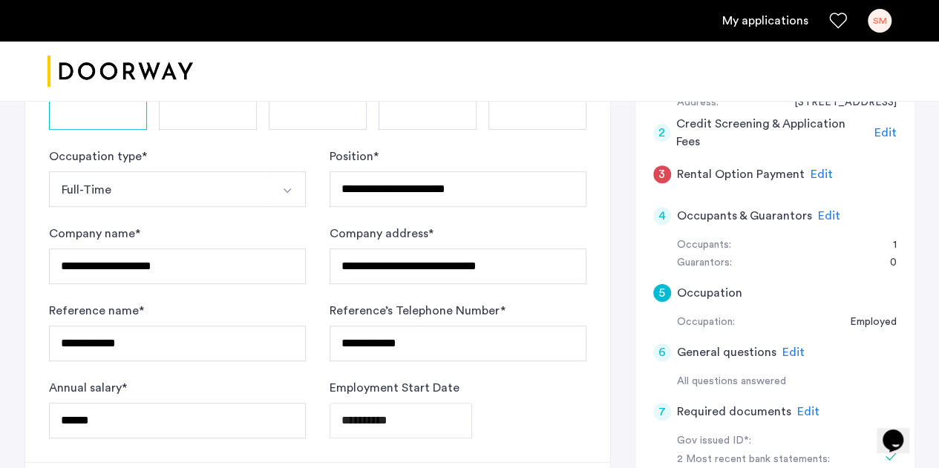
scroll to position [344, 0]
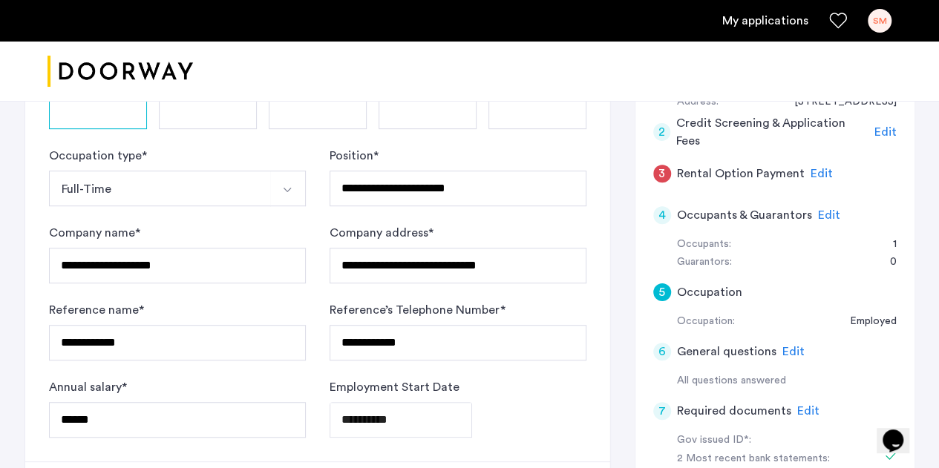
click at [818, 174] on span "Edit" at bounding box center [821, 174] width 22 height 12
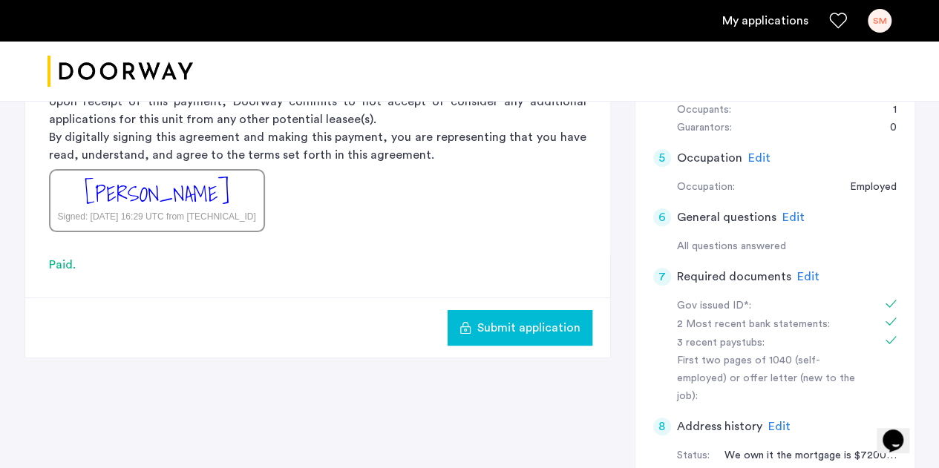
scroll to position [479, 0]
click at [505, 326] on span "Submit application" at bounding box center [528, 327] width 103 height 18
